Goal: Task Accomplishment & Management: Use online tool/utility

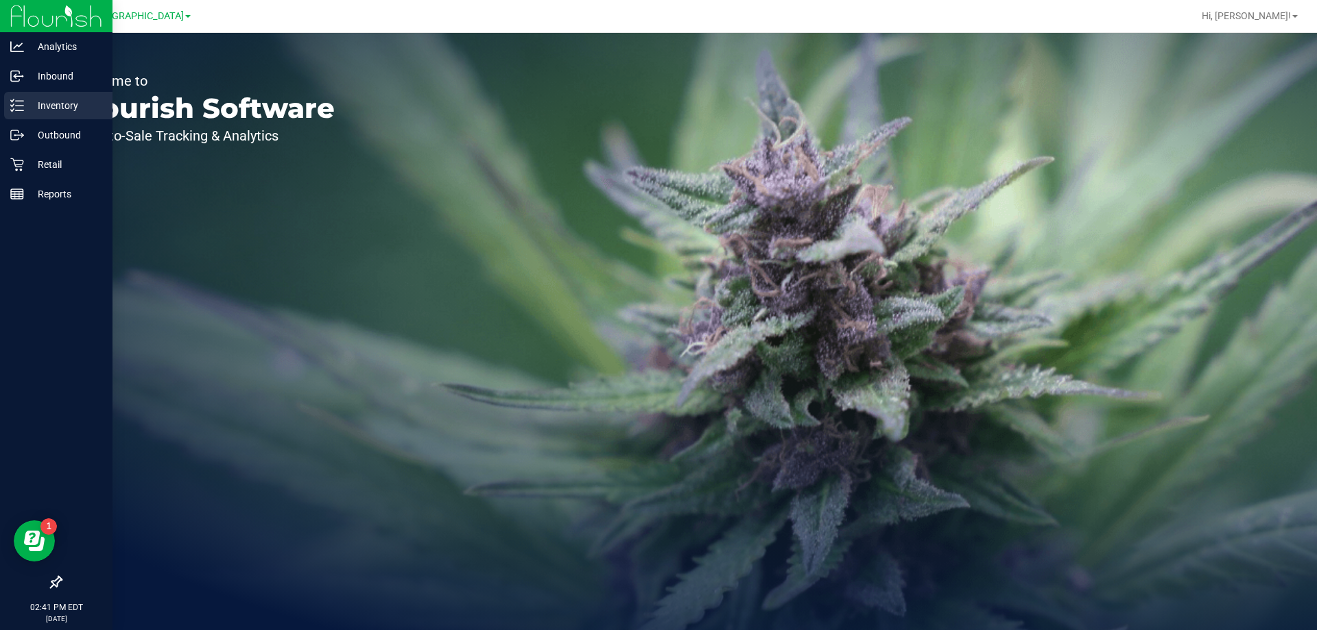
click at [23, 110] on line at bounding box center [20, 110] width 8 height 0
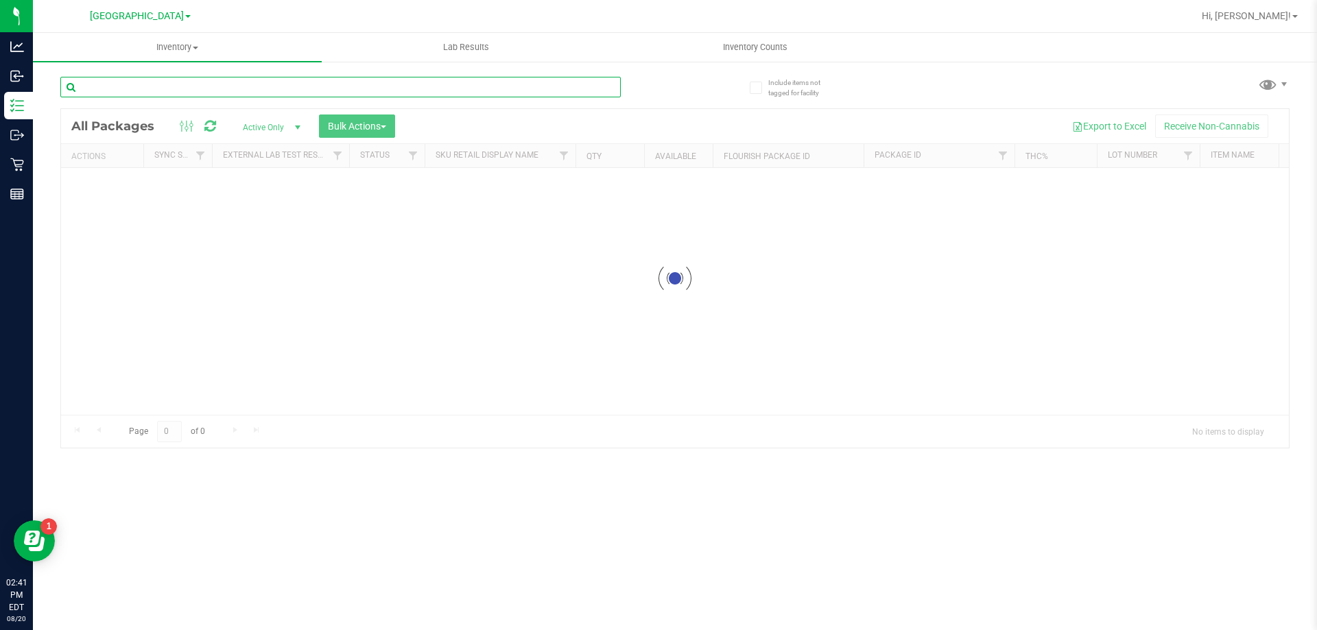
drag, startPoint x: 182, startPoint y: 92, endPoint x: 202, endPoint y: 86, distance: 21.5
click at [187, 88] on input "text" at bounding box center [340, 87] width 560 height 21
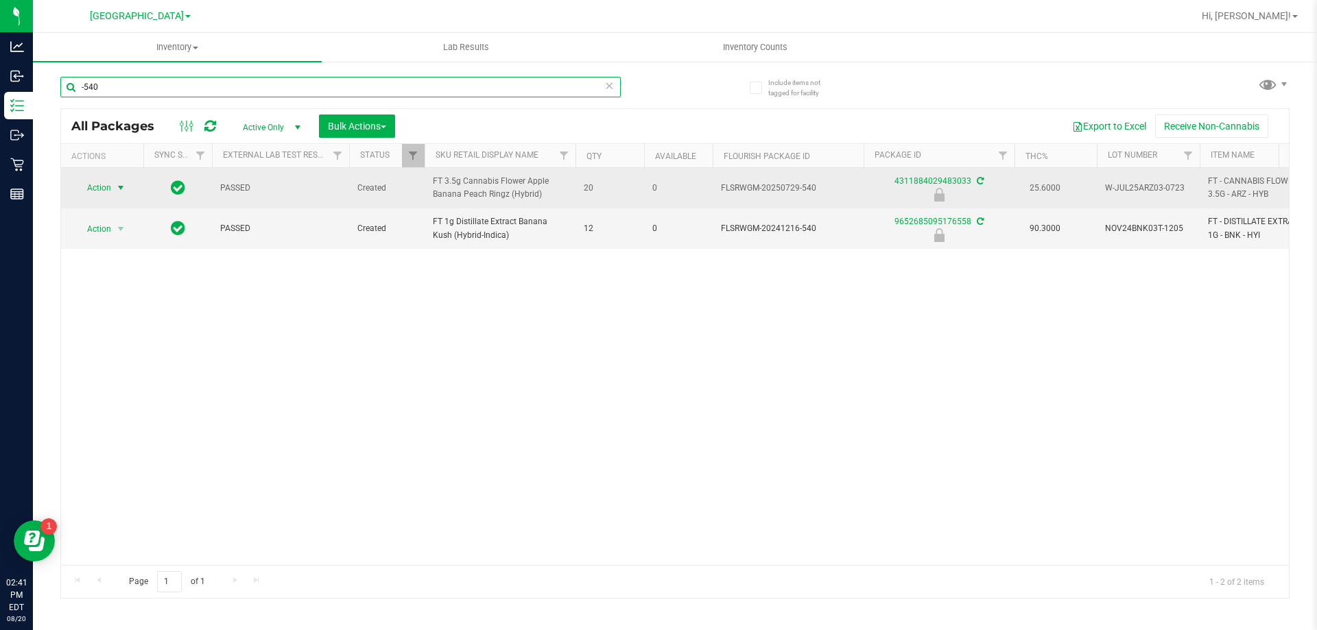
type input "-540"
click at [99, 185] on span "Action" at bounding box center [93, 187] width 37 height 19
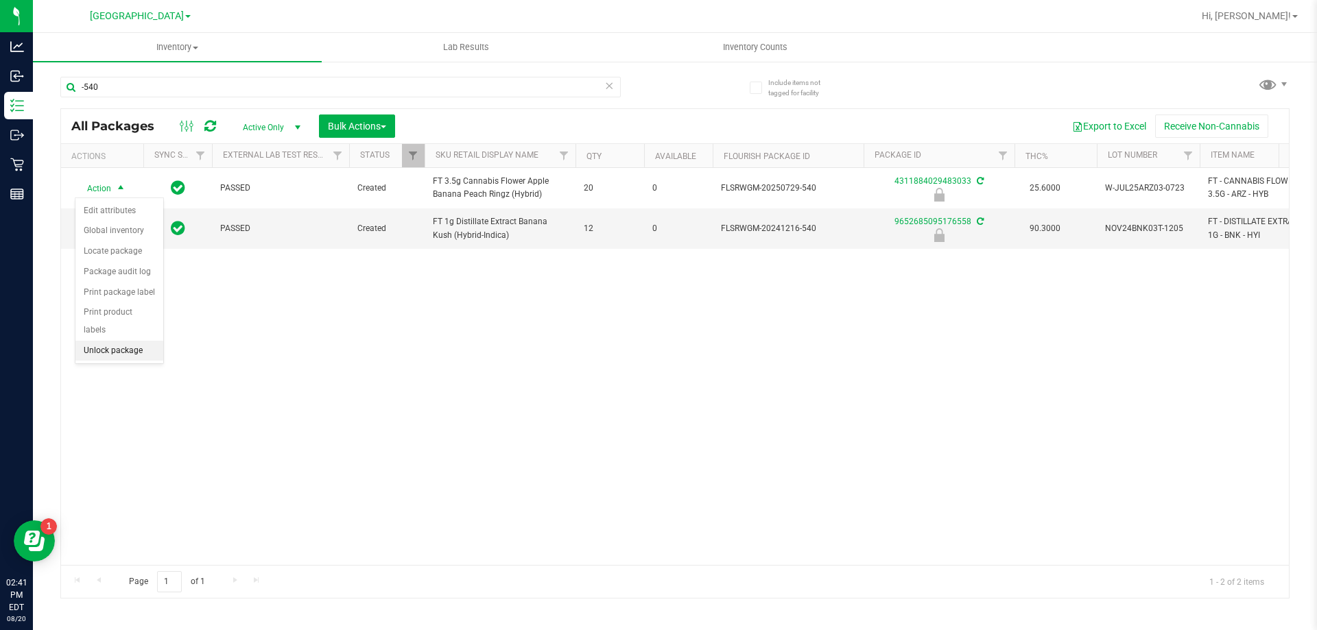
click at [120, 341] on li "Unlock package" at bounding box center [119, 351] width 88 height 21
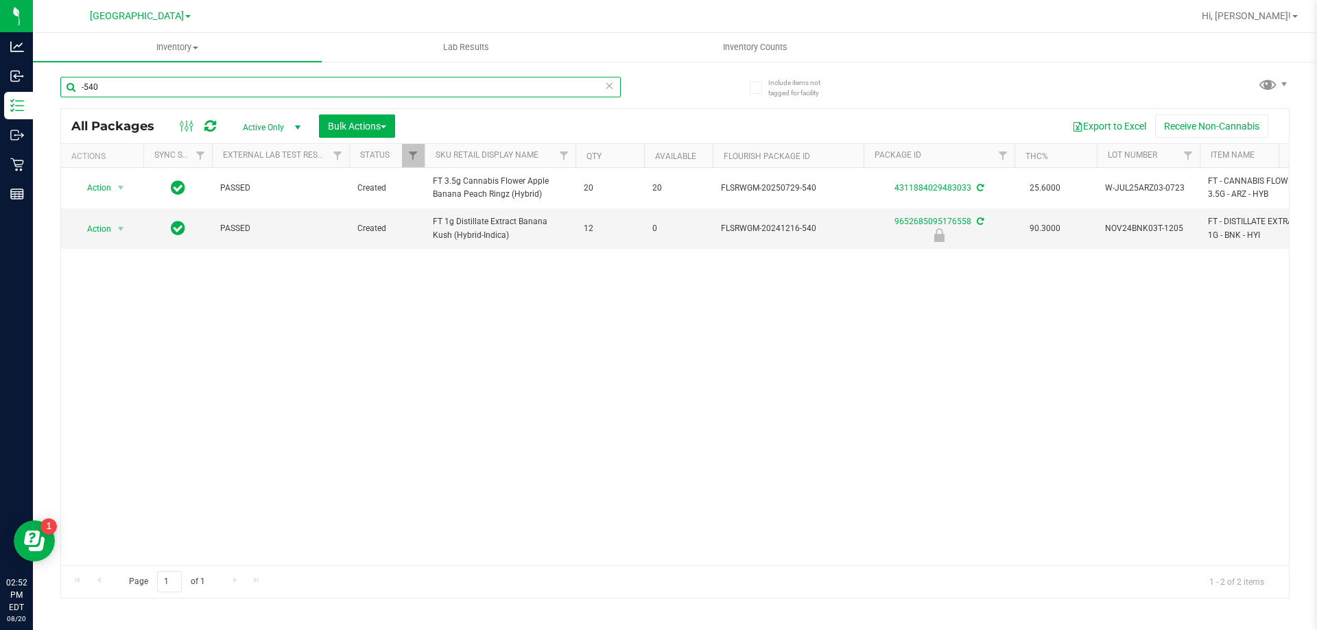
click at [167, 86] on input "-540" at bounding box center [340, 87] width 560 height 21
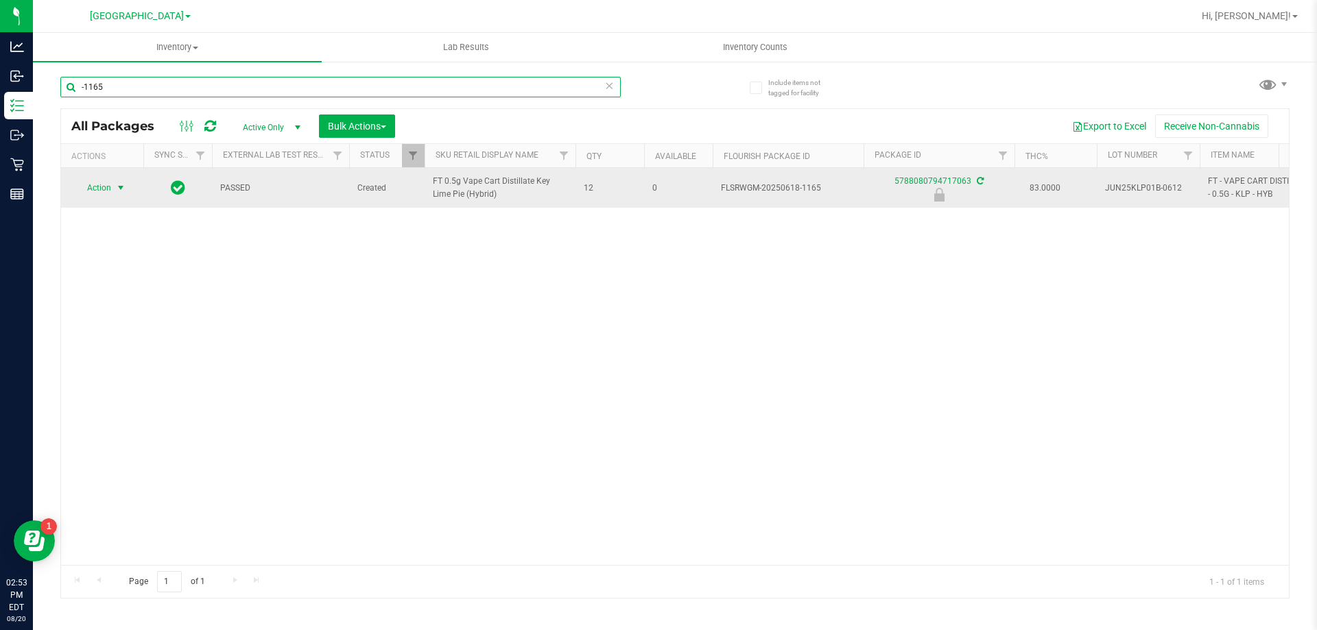
type input "-1165"
click at [93, 191] on span "Action" at bounding box center [93, 187] width 37 height 19
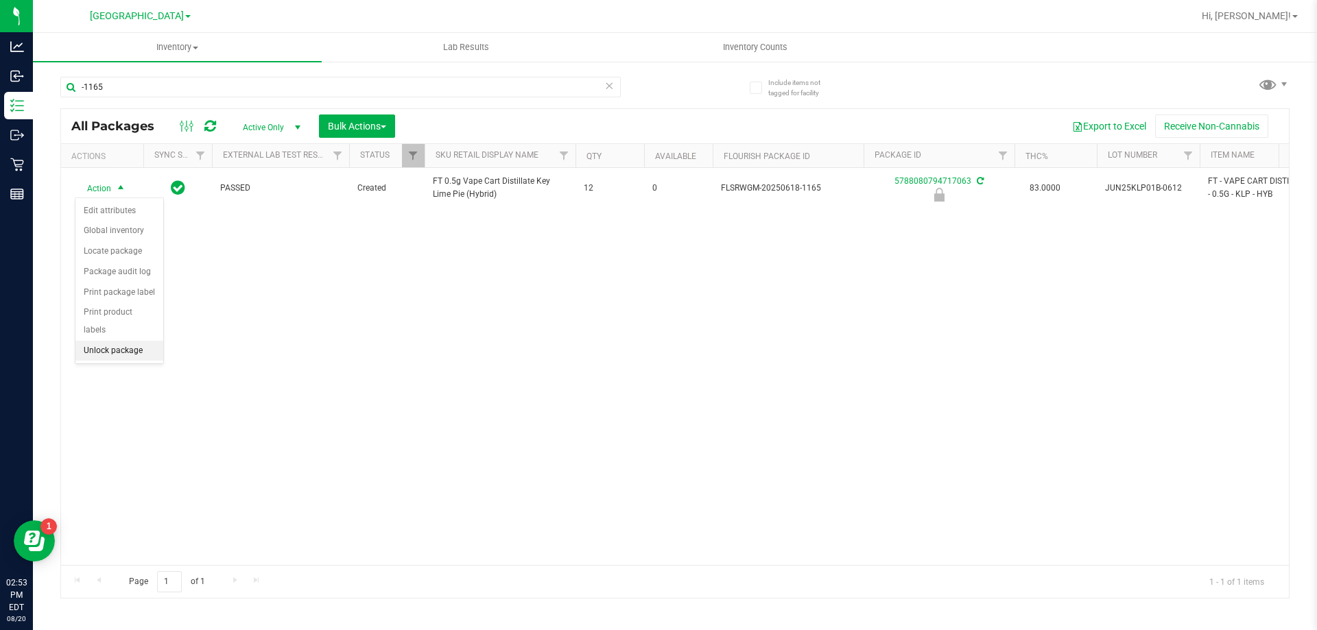
click at [127, 341] on li "Unlock package" at bounding box center [119, 351] width 88 height 21
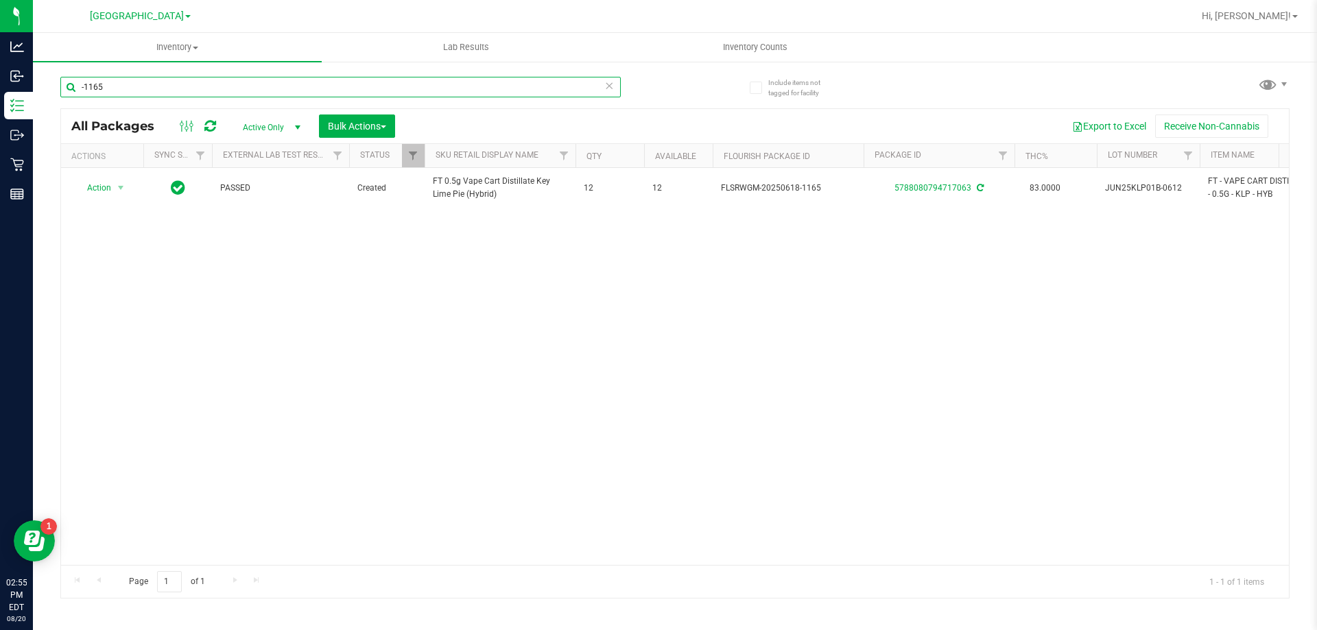
click at [149, 85] on input "-1165" at bounding box center [340, 87] width 560 height 21
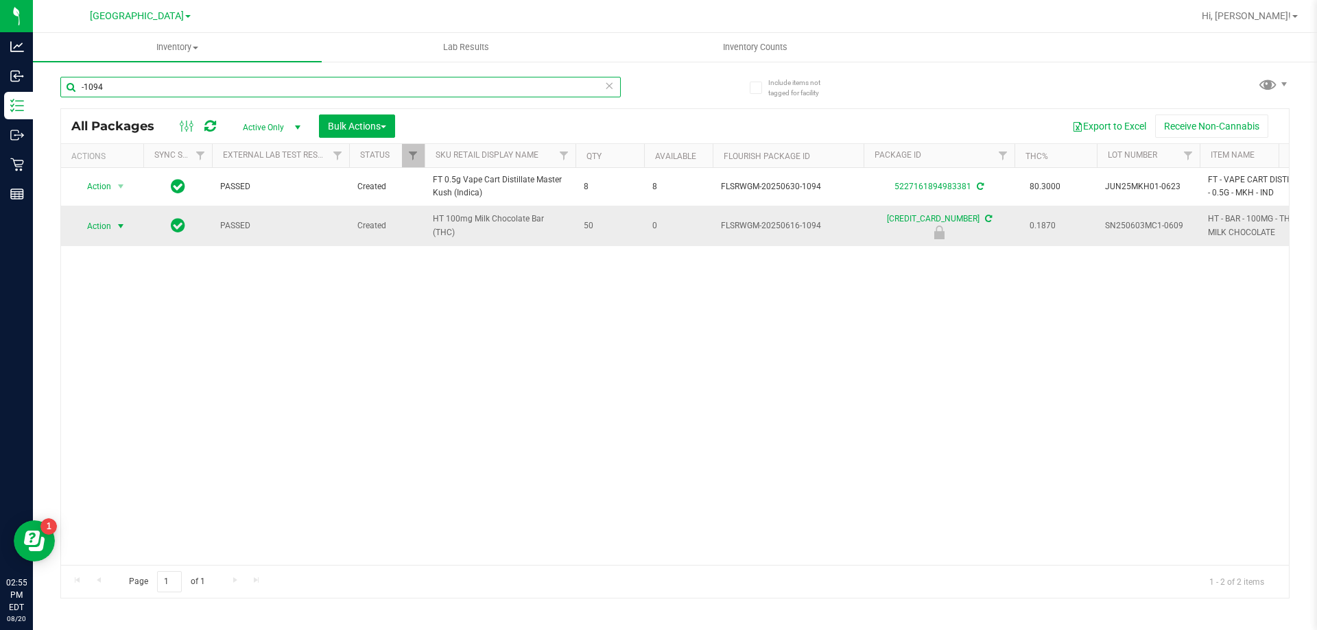
type input "-1094"
click at [99, 225] on span "Action" at bounding box center [93, 226] width 37 height 19
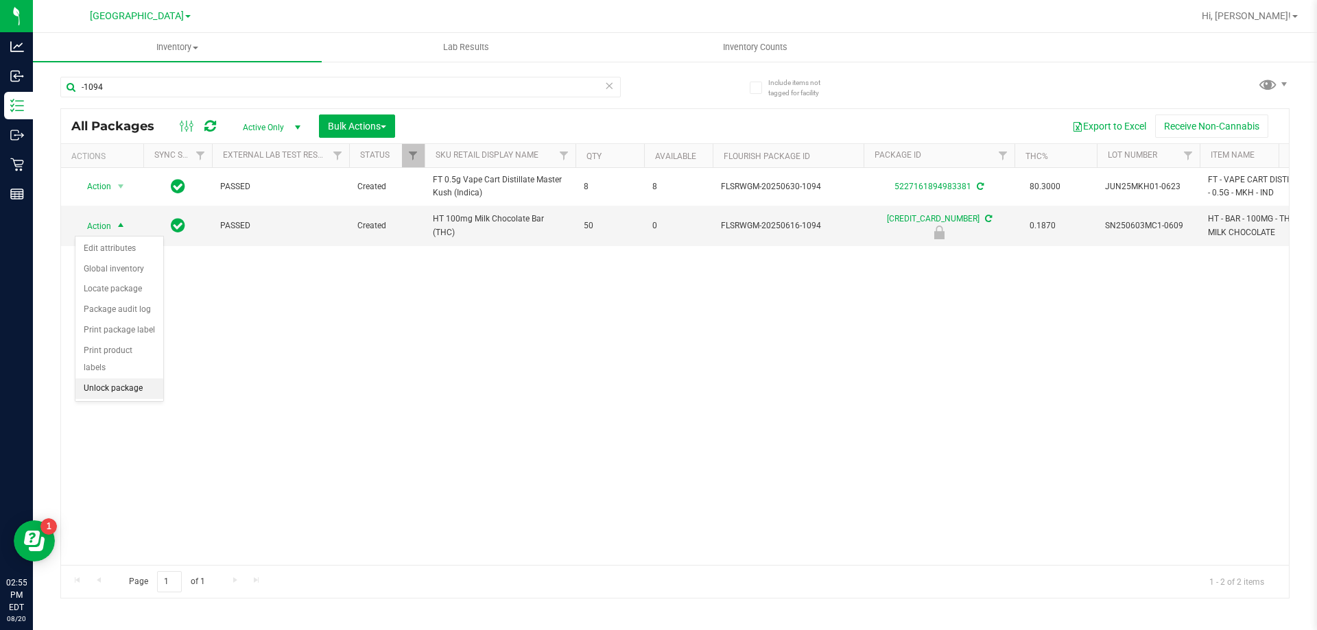
click at [156, 379] on li "Unlock package" at bounding box center [119, 389] width 88 height 21
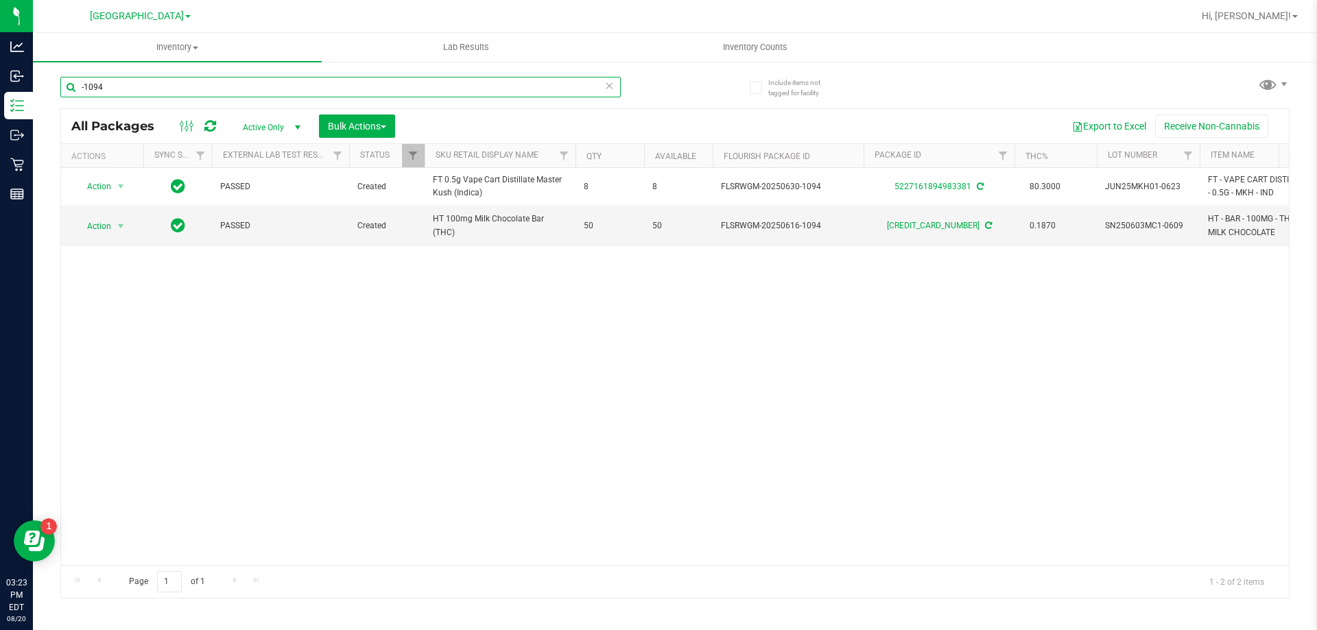
click at [131, 81] on input "-1094" at bounding box center [340, 87] width 560 height 21
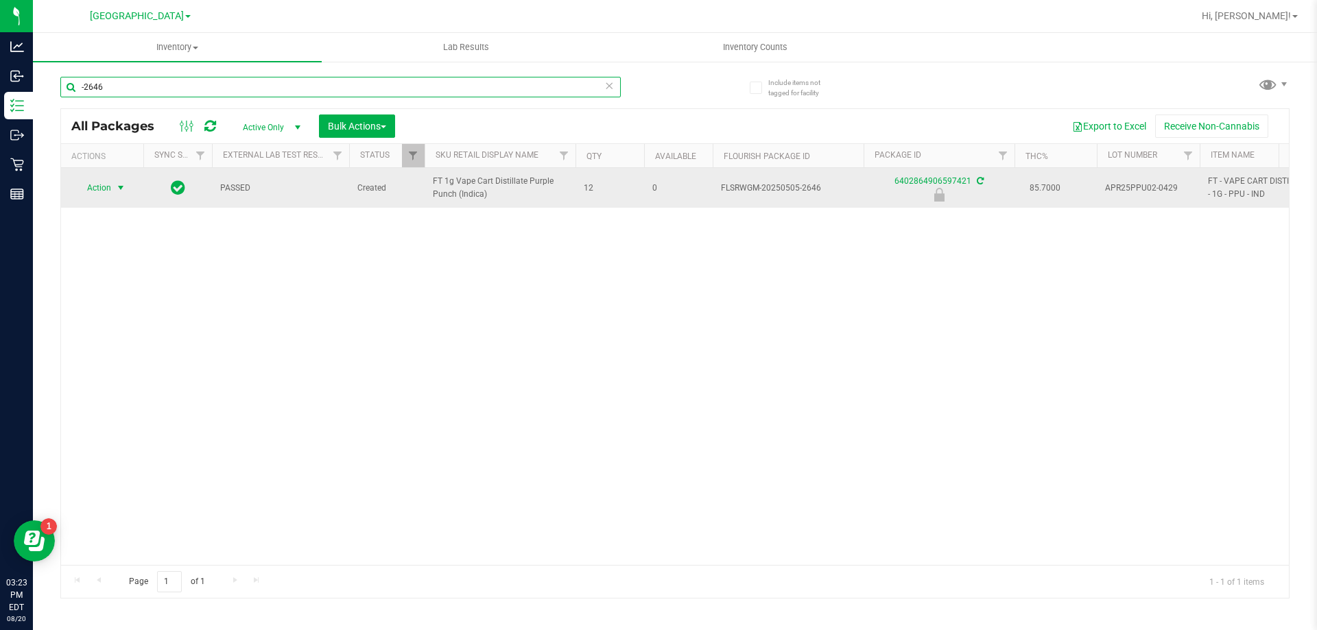
type input "-2646"
click at [108, 191] on span "Action" at bounding box center [93, 187] width 37 height 19
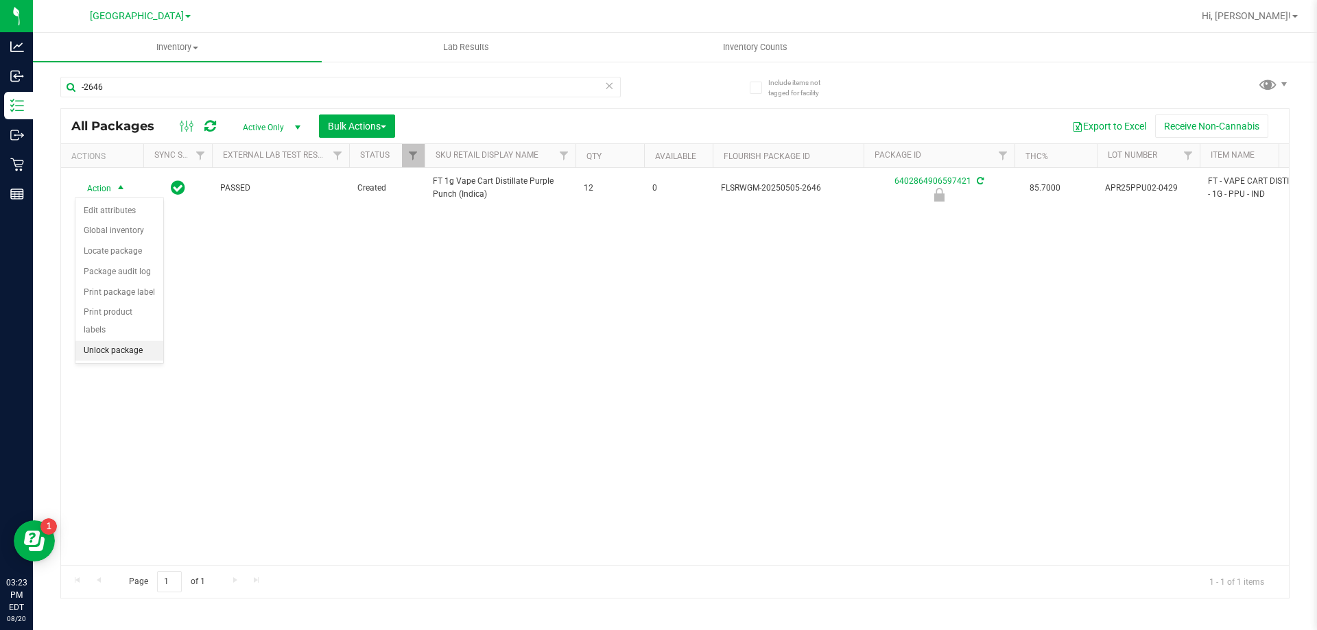
click at [110, 341] on li "Unlock package" at bounding box center [119, 351] width 88 height 21
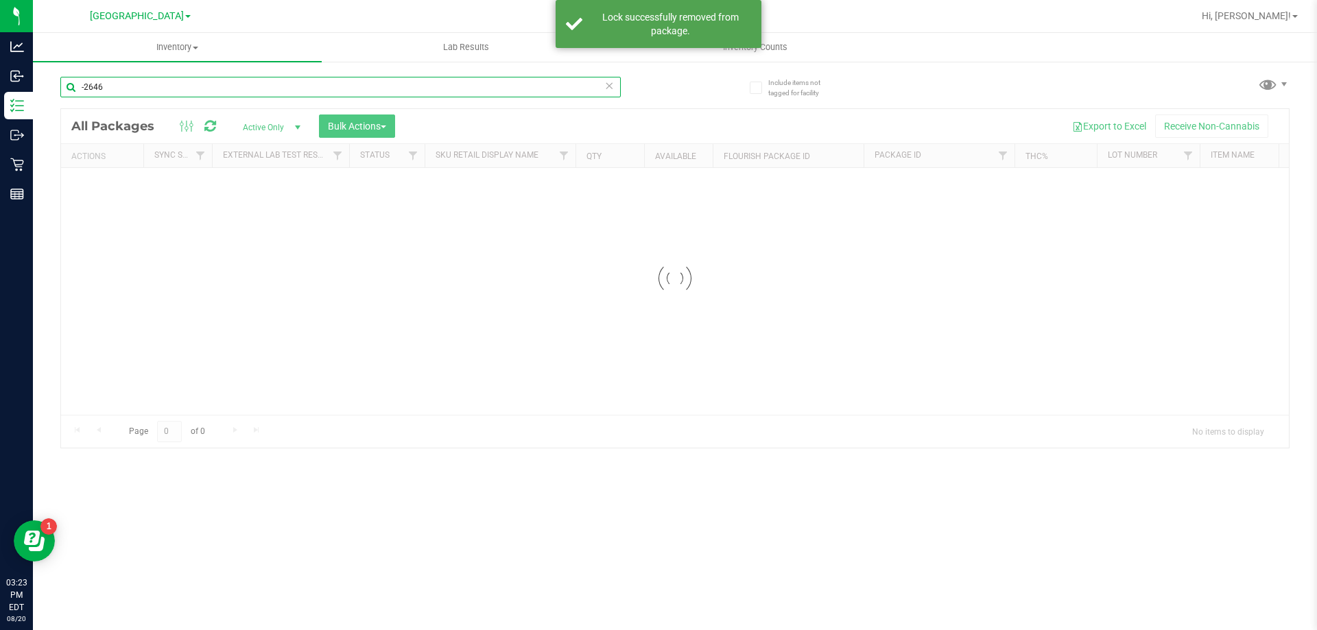
click at [149, 88] on input "-2646" at bounding box center [340, 87] width 560 height 21
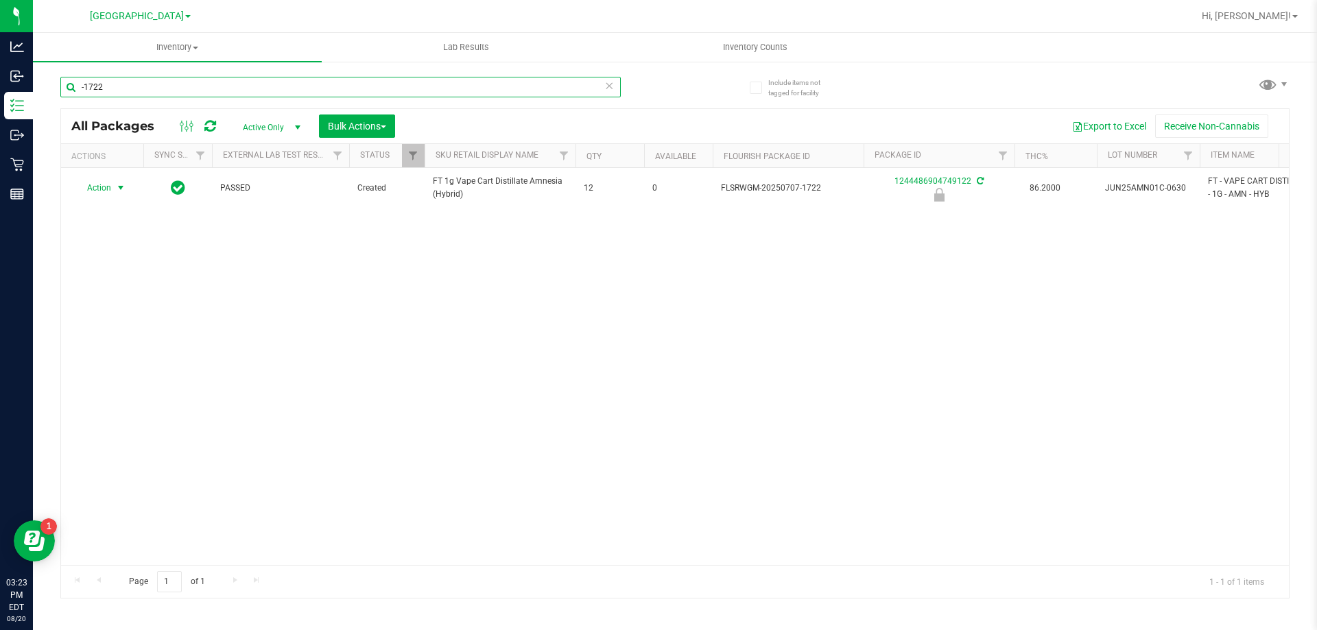
type input "-1722"
click at [107, 185] on span "Action" at bounding box center [93, 187] width 37 height 19
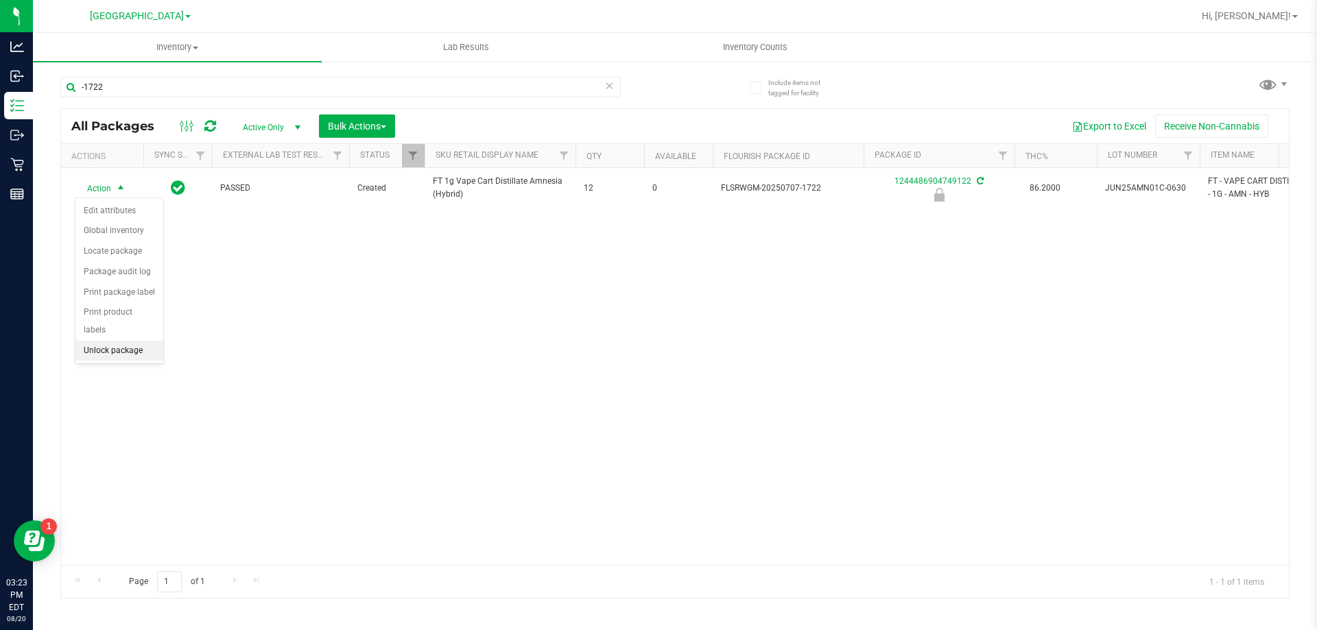
click at [111, 341] on li "Unlock package" at bounding box center [119, 351] width 88 height 21
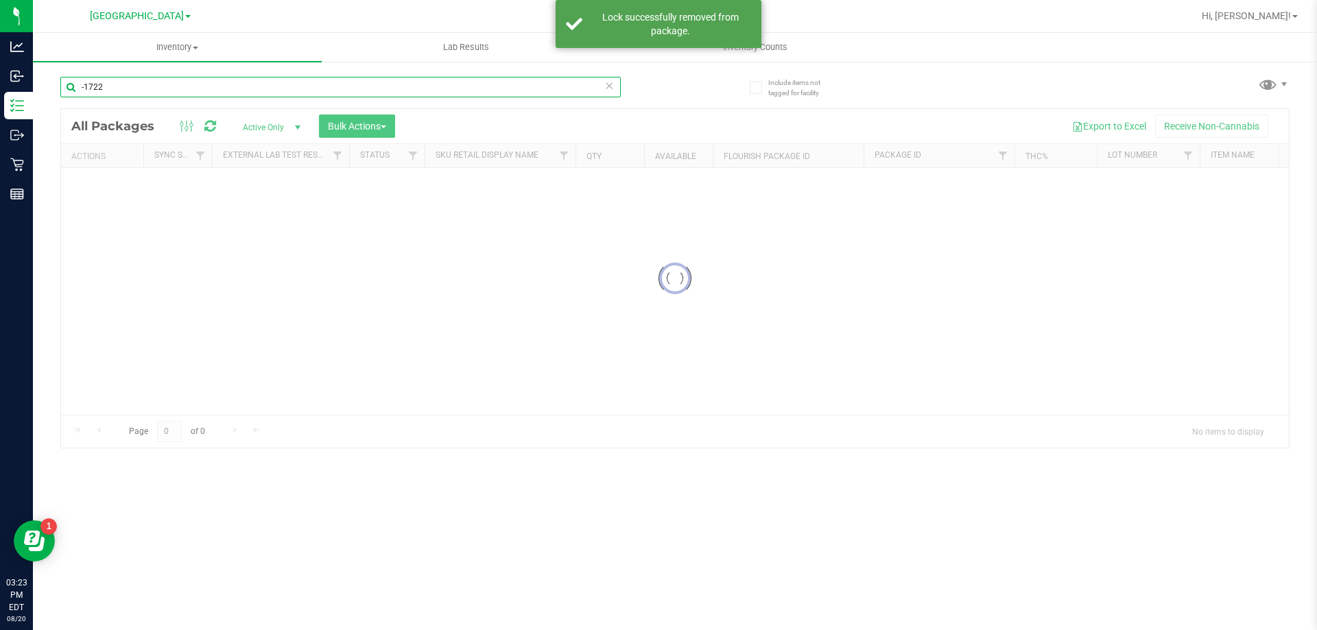
click at [141, 87] on input "-1722" at bounding box center [340, 87] width 560 height 21
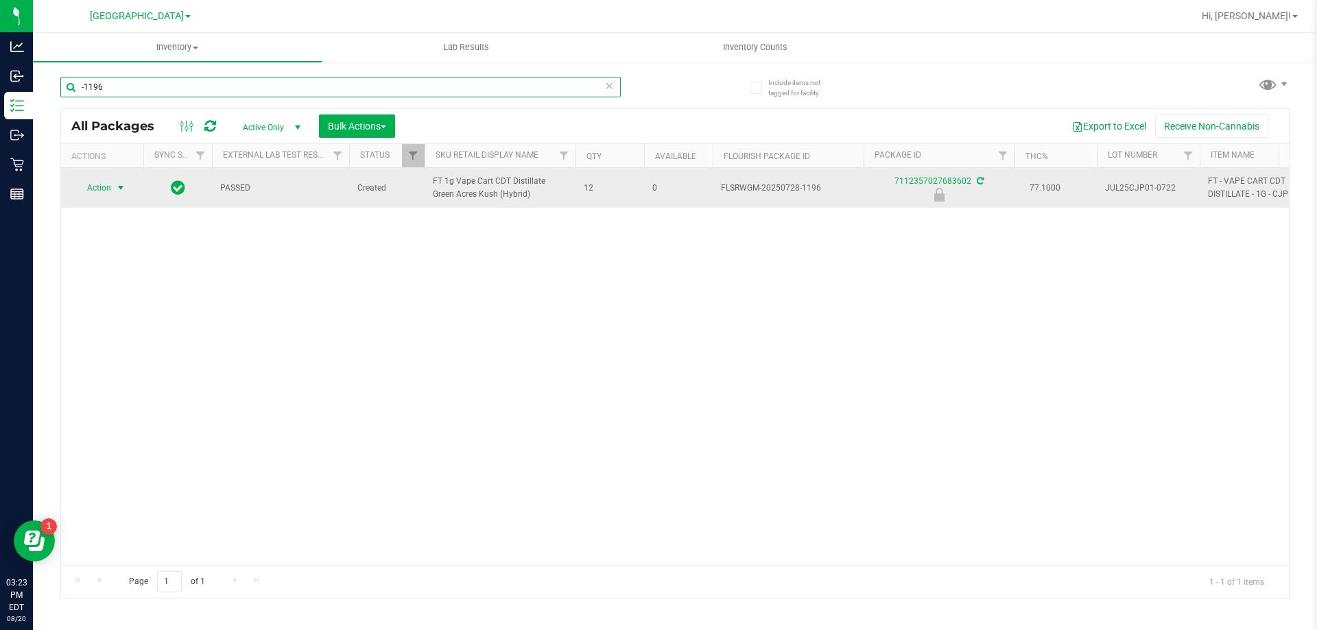
type input "-1196"
click at [100, 190] on span "Action" at bounding box center [93, 187] width 37 height 19
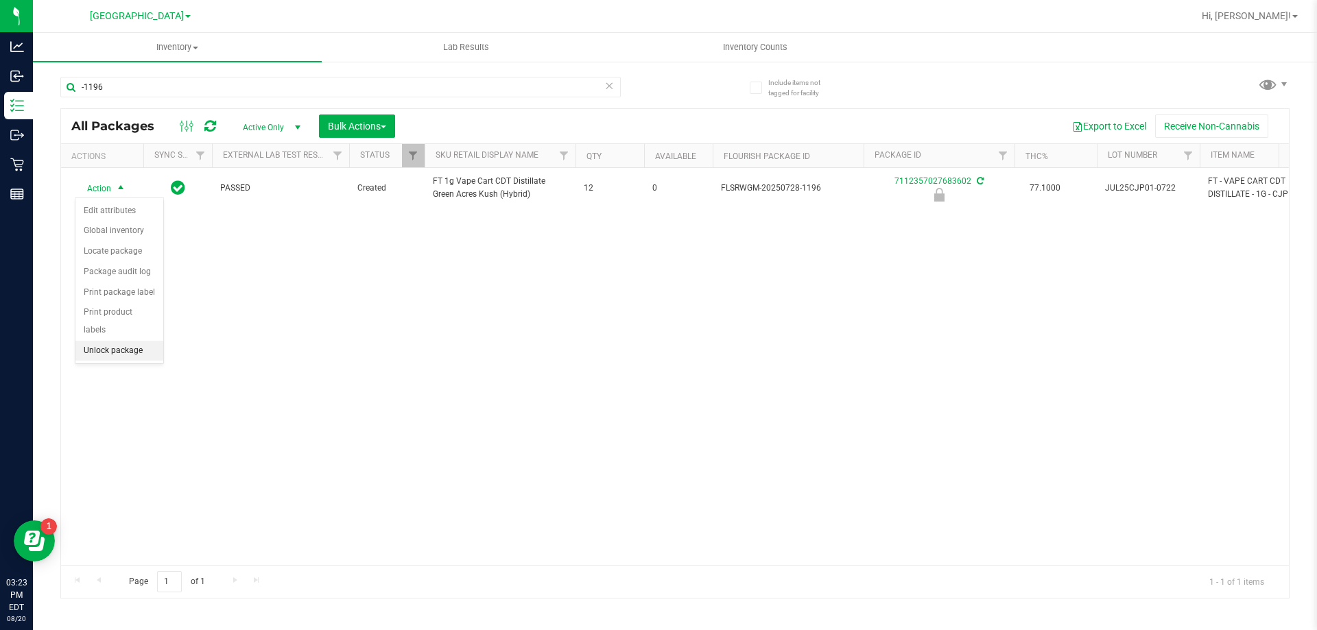
click at [147, 341] on li "Unlock package" at bounding box center [119, 351] width 88 height 21
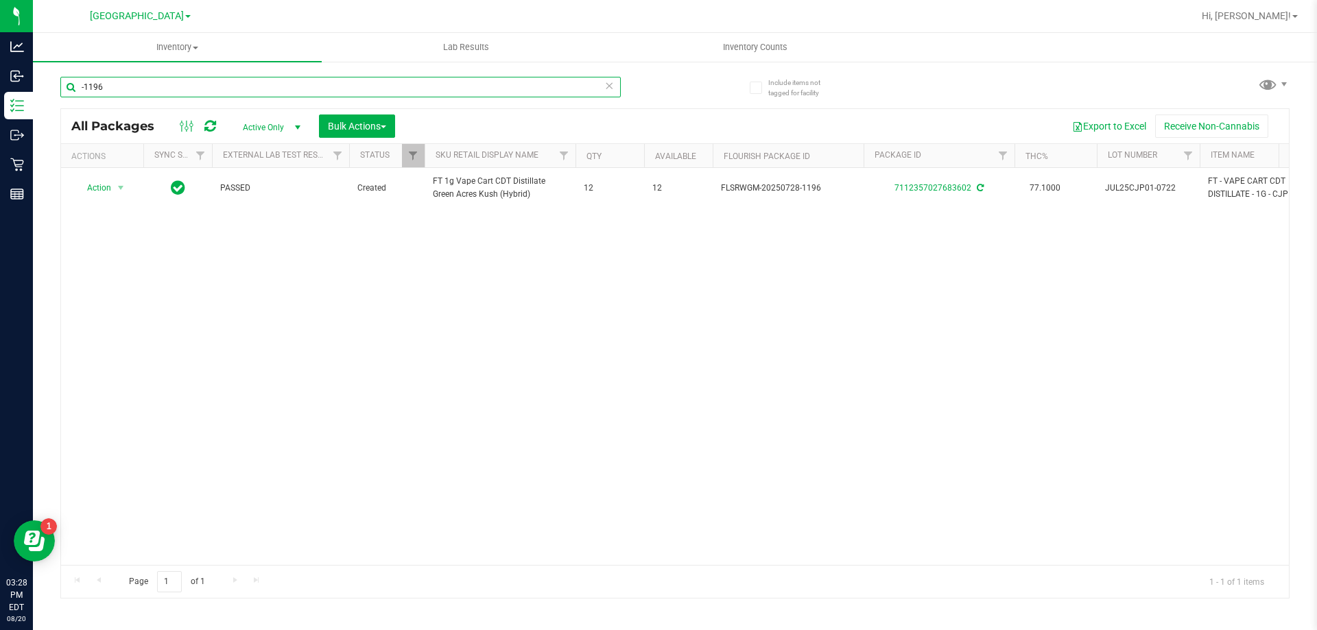
click at [216, 83] on input "-1196" at bounding box center [340, 87] width 560 height 21
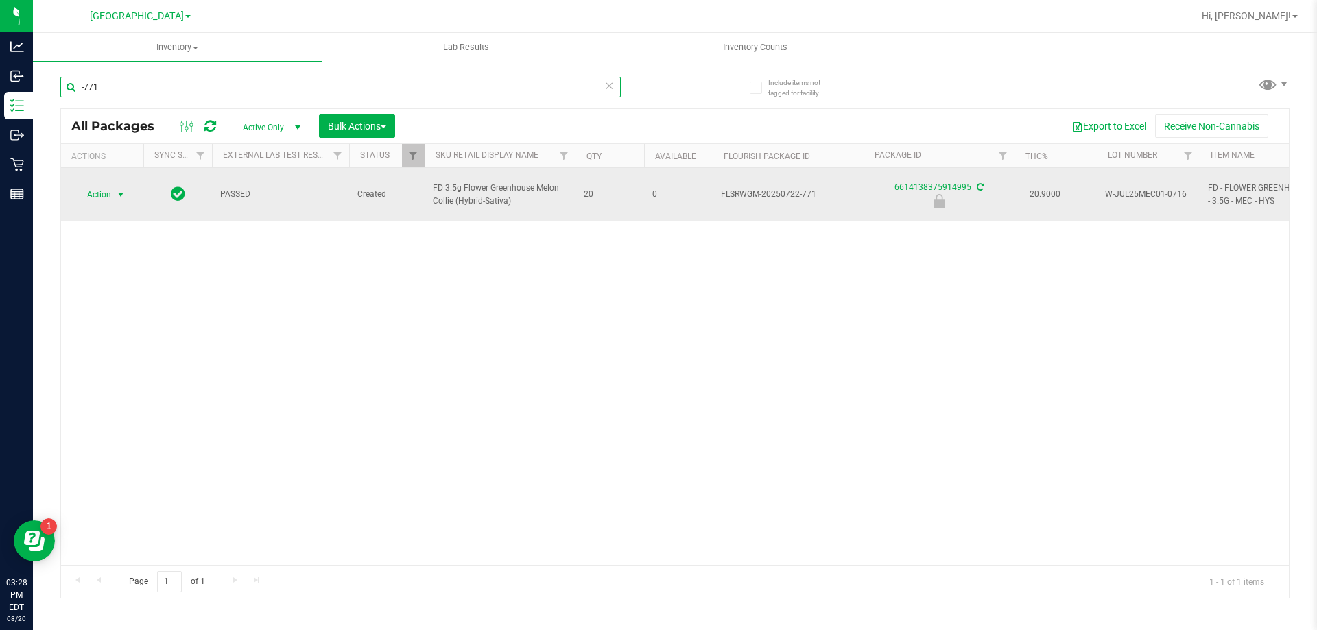
type input "-771"
click at [104, 193] on span "Action" at bounding box center [93, 194] width 37 height 19
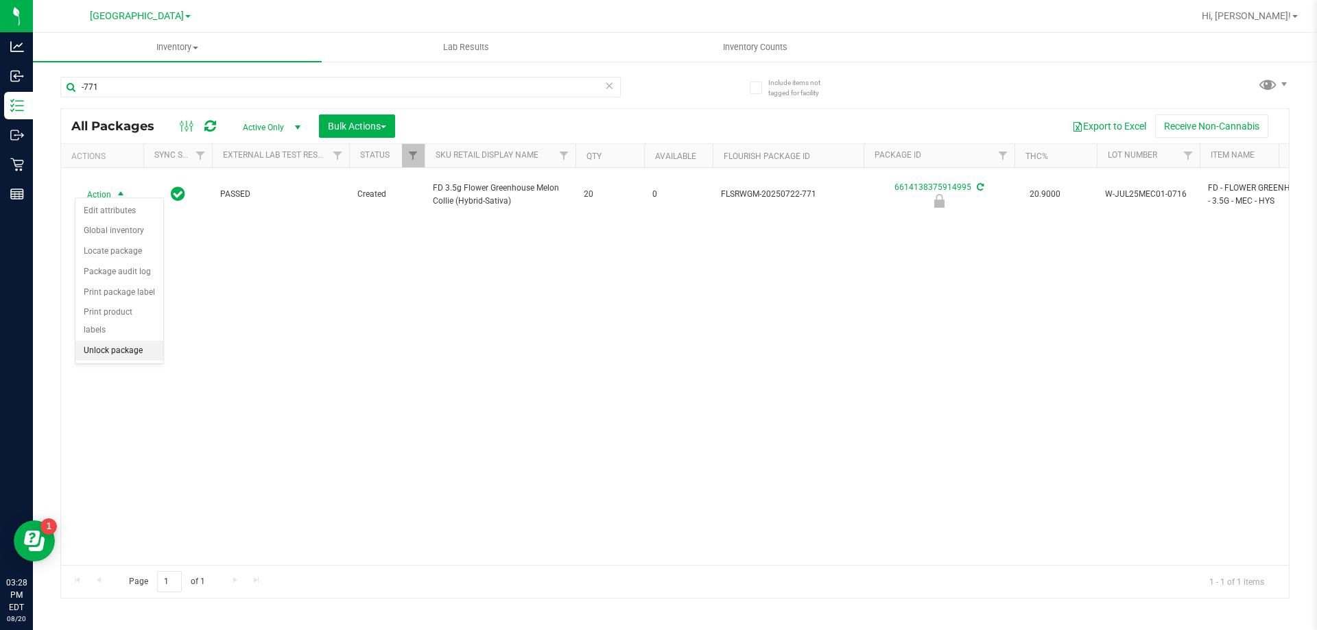
click at [126, 341] on li "Unlock package" at bounding box center [119, 351] width 88 height 21
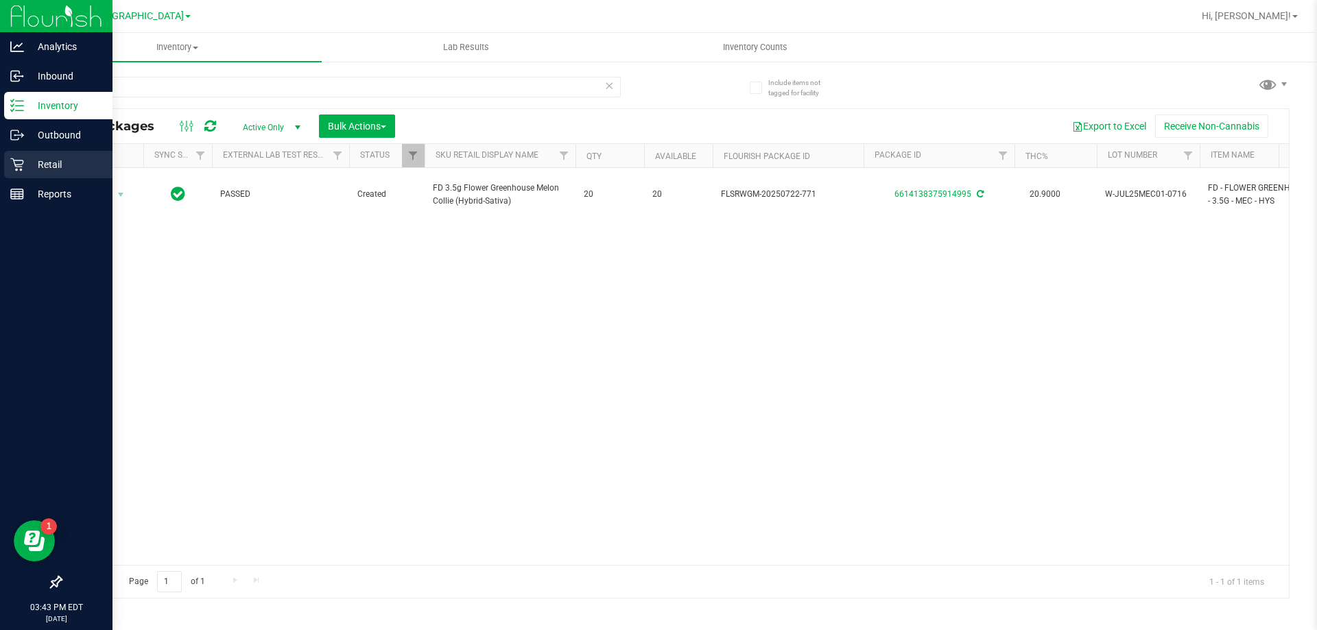
click at [5, 158] on div "Retail" at bounding box center [58, 164] width 108 height 27
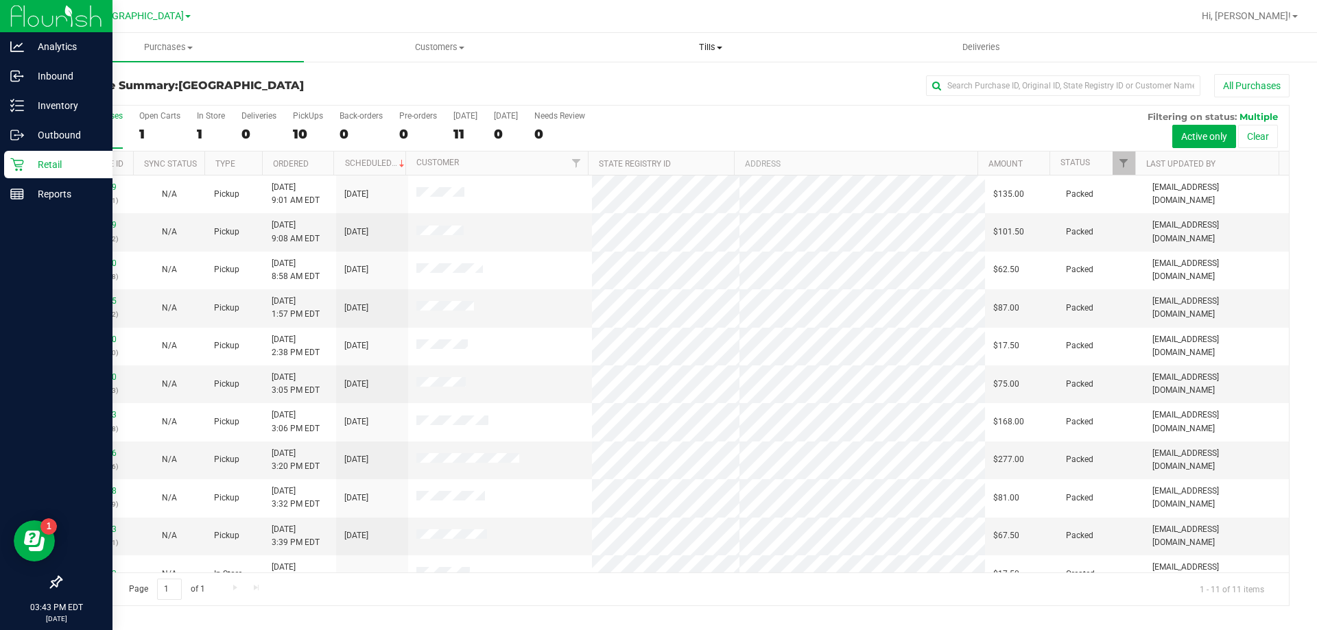
click at [697, 46] on span "Tills" at bounding box center [709, 47] width 269 height 12
click at [653, 84] on span "Manage tills" at bounding box center [621, 83] width 93 height 12
